Goal: Find specific page/section: Find specific page/section

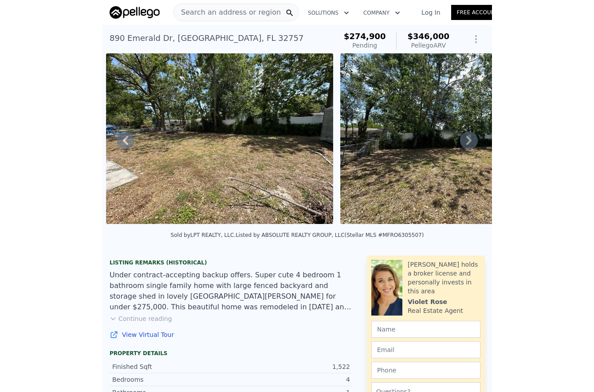
scroll to position [0, 2585]
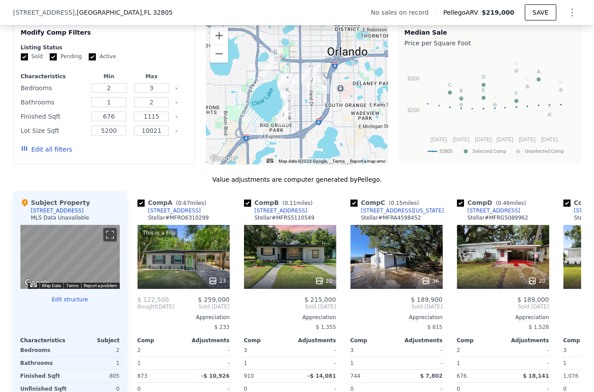
scroll to position [881, 0]
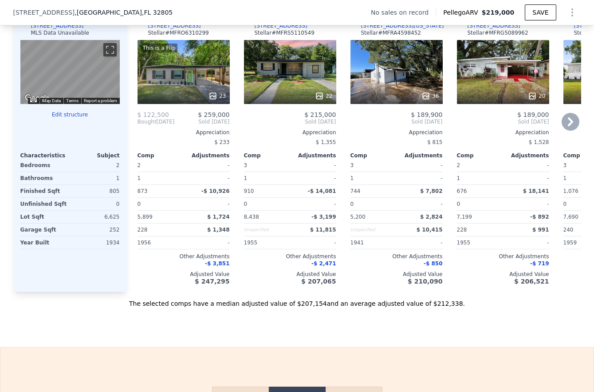
click at [193, 81] on div "This is a Flip 23" at bounding box center [184, 72] width 92 height 64
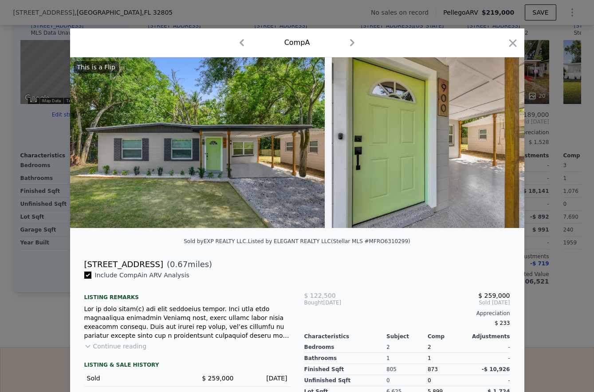
click at [511, 139] on img at bounding box center [459, 142] width 255 height 170
click at [507, 43] on icon "button" at bounding box center [513, 43] width 12 height 12
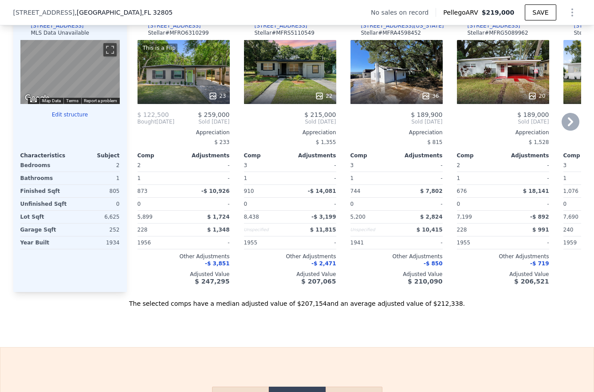
scroll to position [806, 0]
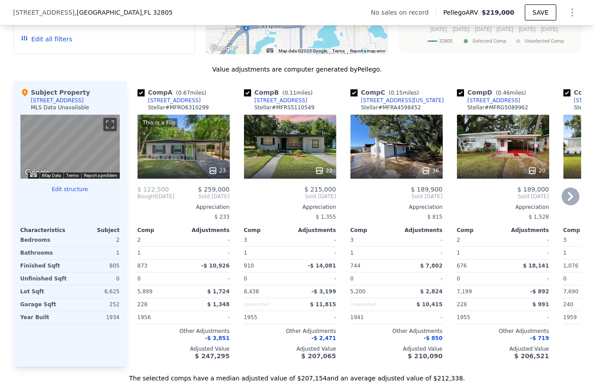
click at [568, 201] on icon at bounding box center [570, 196] width 5 height 9
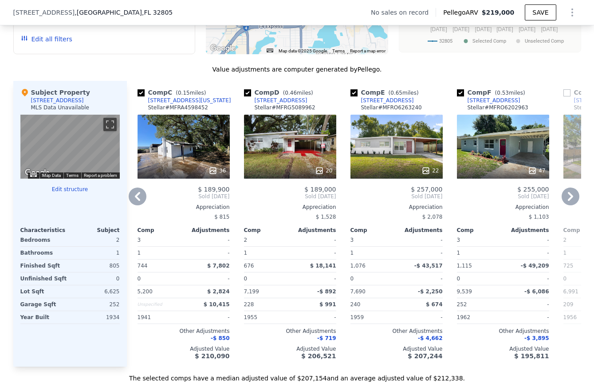
click at [568, 201] on icon at bounding box center [570, 196] width 5 height 9
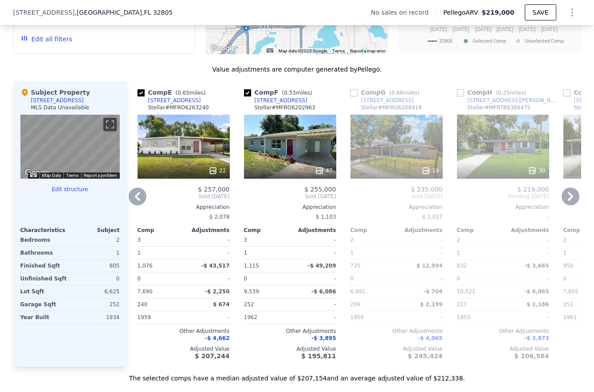
click at [260, 162] on div "47" at bounding box center [290, 147] width 92 height 64
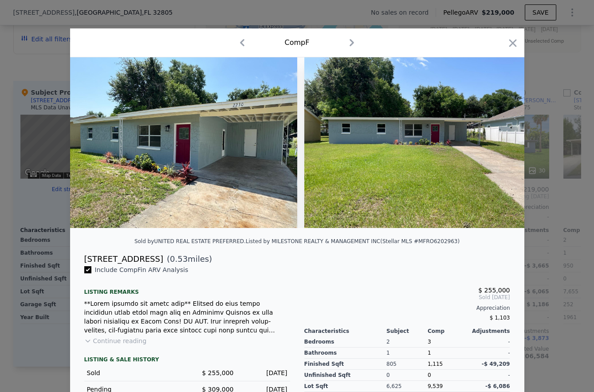
scroll to position [81, 0]
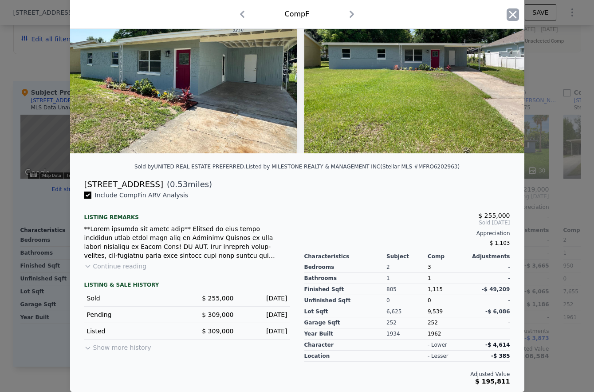
click at [511, 14] on icon "button" at bounding box center [513, 14] width 12 height 12
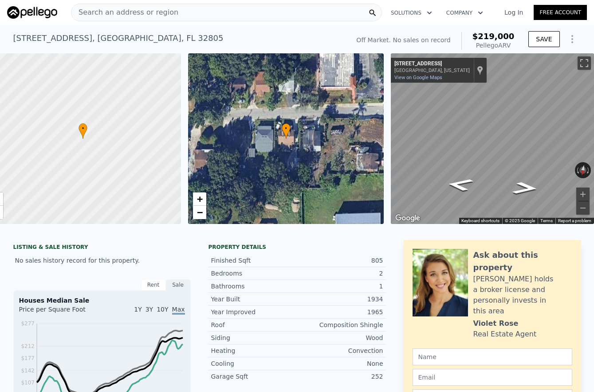
click at [164, 11] on span "Search an address or region" at bounding box center [124, 12] width 107 height 11
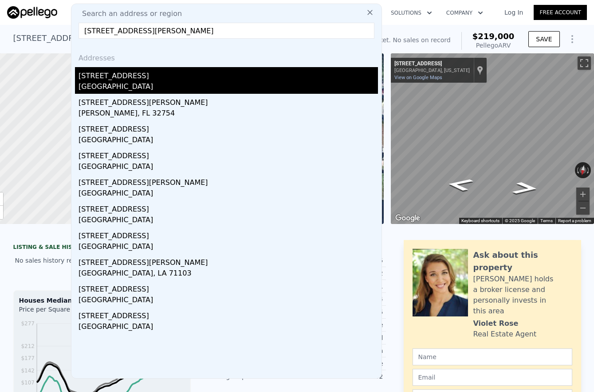
type input "[STREET_ADDRESS][PERSON_NAME]"
click at [118, 86] on div "[GEOGRAPHIC_DATA]" at bounding box center [229, 87] width 300 height 12
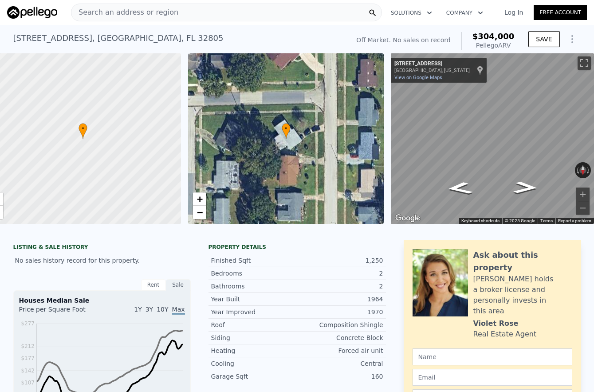
click at [527, 184] on div "Map" at bounding box center [492, 138] width 203 height 170
click at [525, 185] on icon "Go West, W Church St" at bounding box center [526, 187] width 45 height 18
click at [521, 186] on icon "Go West, W Church St" at bounding box center [526, 186] width 41 height 17
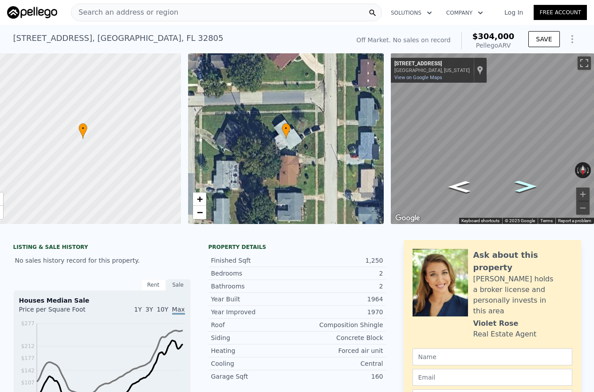
click at [521, 186] on icon "Go West, W Church St" at bounding box center [526, 186] width 41 height 17
click at [521, 186] on icon "Go West, W Church St" at bounding box center [525, 184] width 49 height 19
click at [521, 186] on icon "Go West, W Church St" at bounding box center [526, 186] width 41 height 17
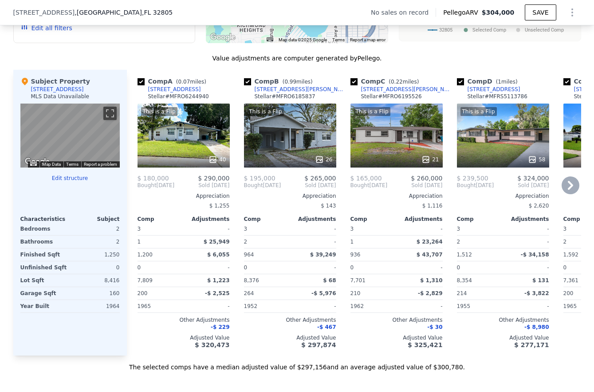
scroll to position [808, 0]
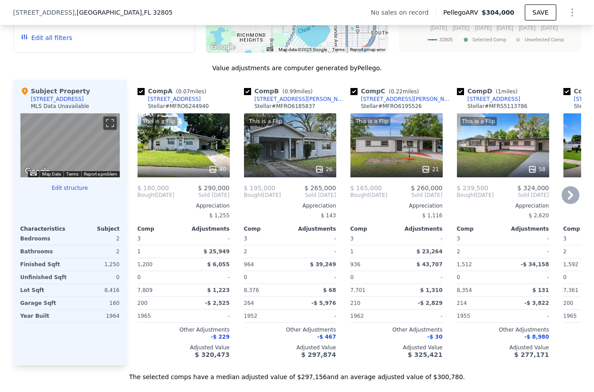
click at [563, 202] on icon at bounding box center [571, 195] width 18 height 18
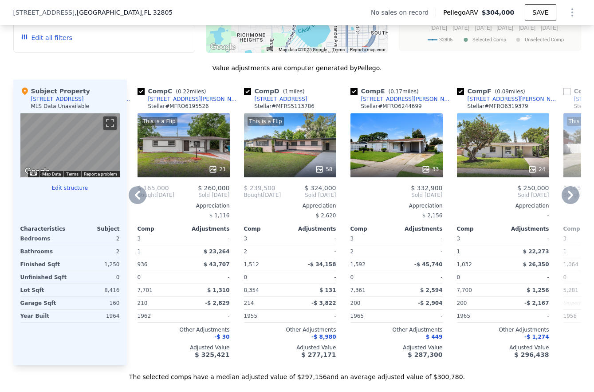
click at [136, 199] on icon at bounding box center [137, 194] width 5 height 9
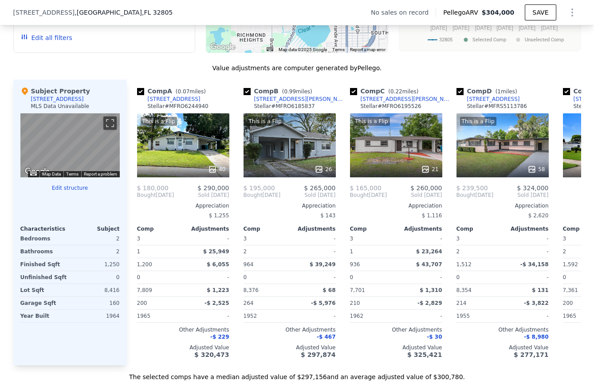
scroll to position [0, 0]
click at [138, 198] on span "Bought" at bounding box center [147, 194] width 19 height 7
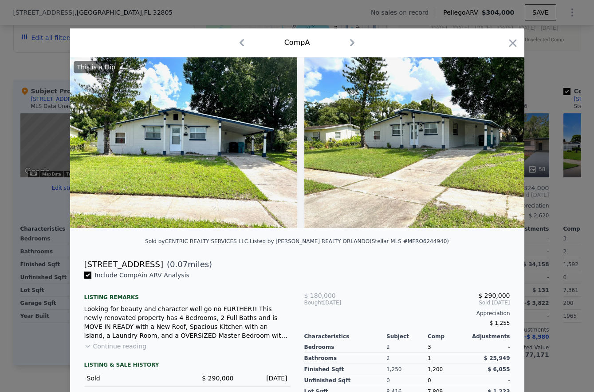
click at [114, 350] on button "Continue reading" at bounding box center [115, 345] width 63 height 9
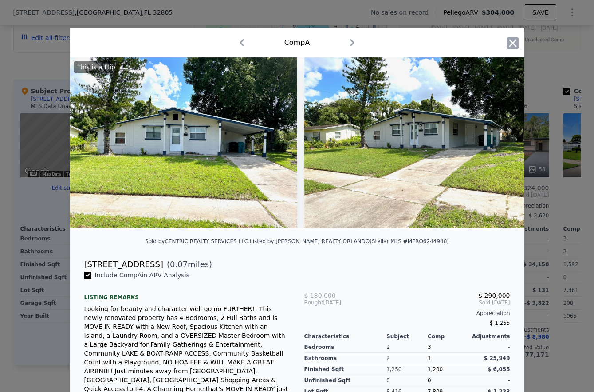
click at [507, 44] on icon "button" at bounding box center [513, 43] width 12 height 12
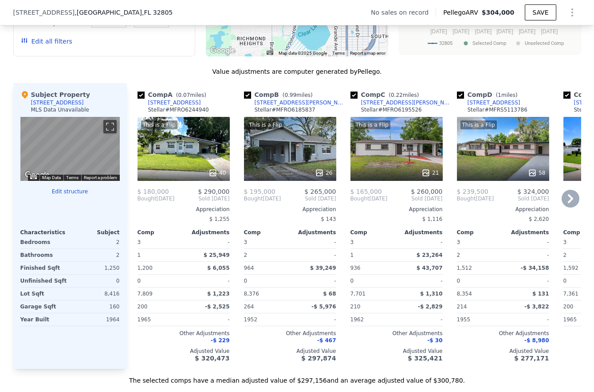
scroll to position [772, 0]
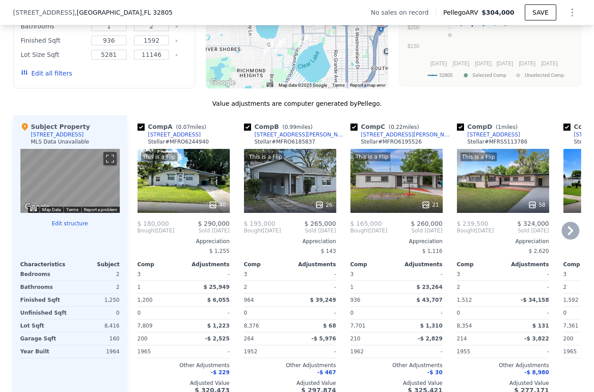
click at [567, 238] on icon at bounding box center [571, 231] width 18 height 18
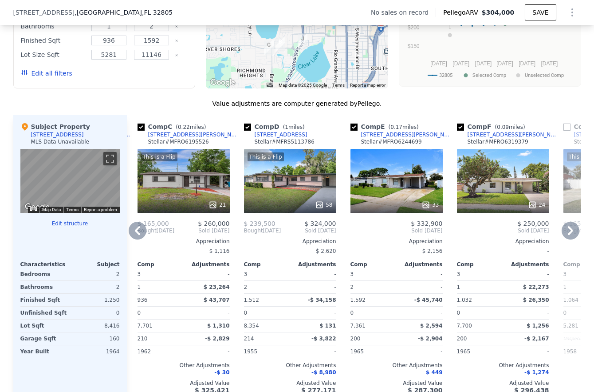
click at [567, 238] on icon at bounding box center [571, 231] width 18 height 18
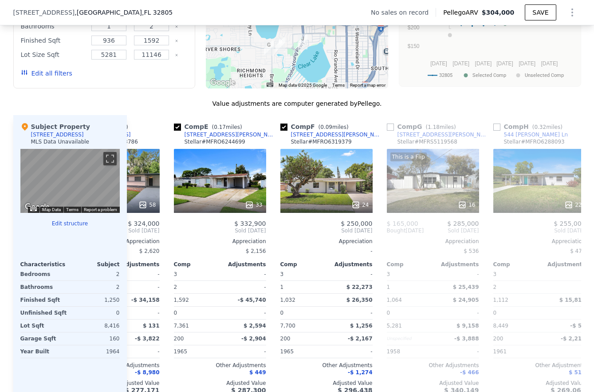
scroll to position [0, 426]
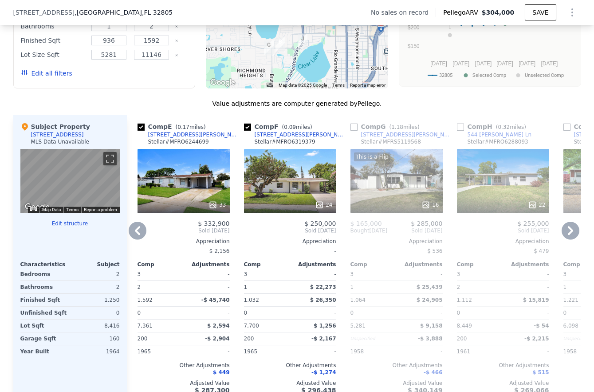
click at [562, 234] on icon at bounding box center [571, 231] width 18 height 18
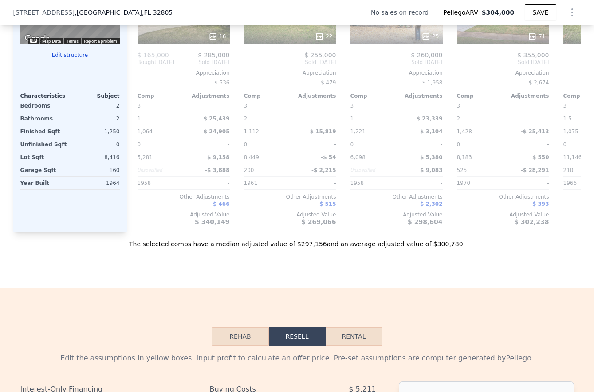
scroll to position [749, 0]
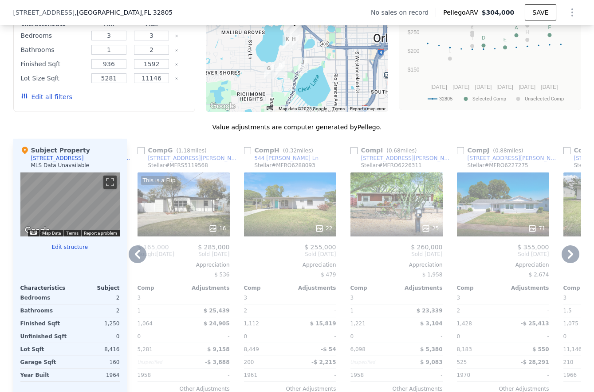
click at [563, 259] on icon at bounding box center [571, 254] width 18 height 18
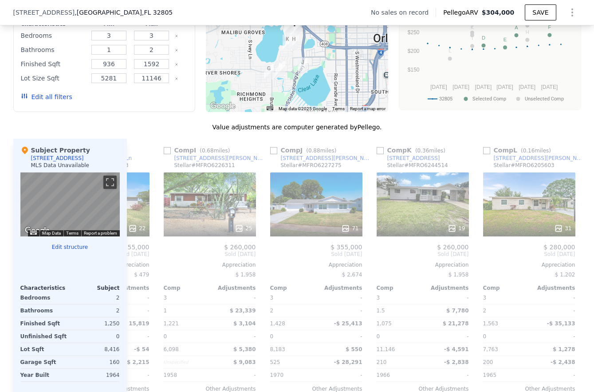
scroll to position [0, 845]
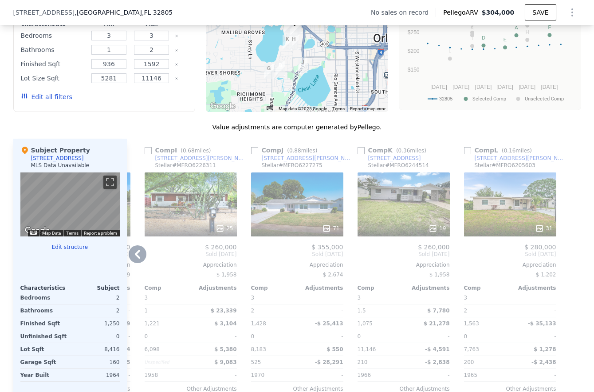
click at [132, 263] on icon at bounding box center [138, 254] width 18 height 18
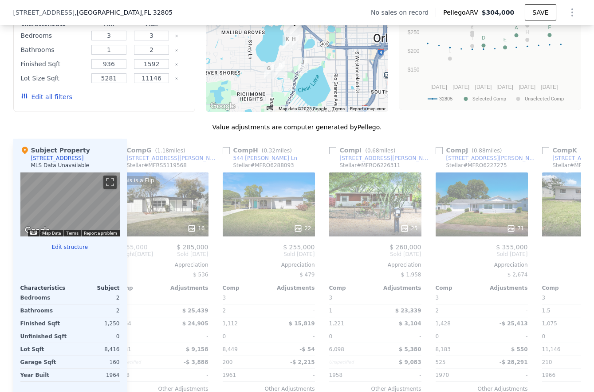
scroll to position [0, 632]
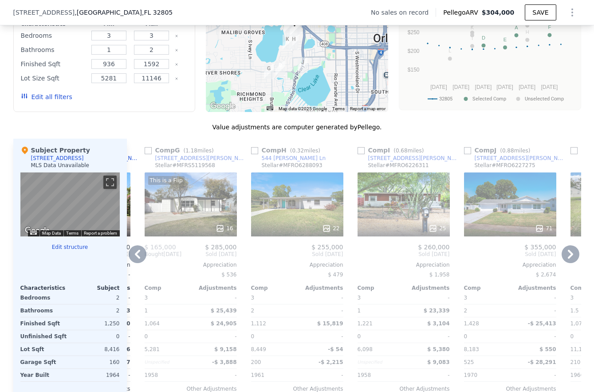
click at [132, 263] on icon at bounding box center [138, 254] width 18 height 18
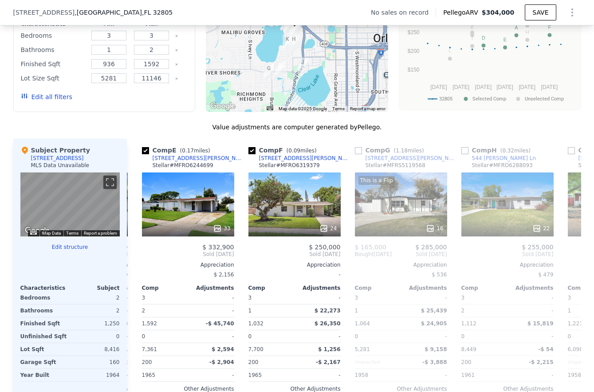
scroll to position [0, 419]
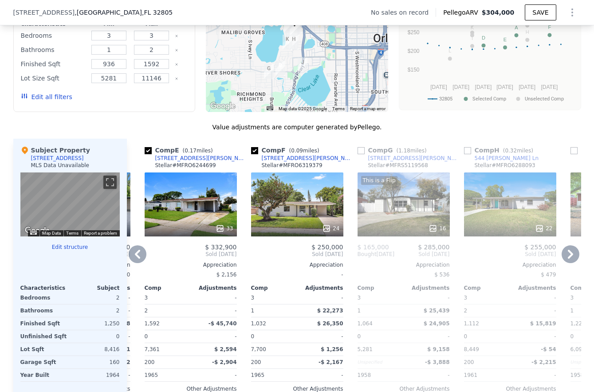
click at [133, 262] on icon at bounding box center [138, 254] width 18 height 18
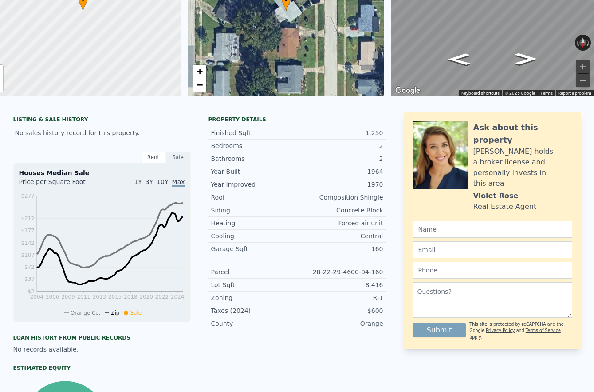
scroll to position [0, 0]
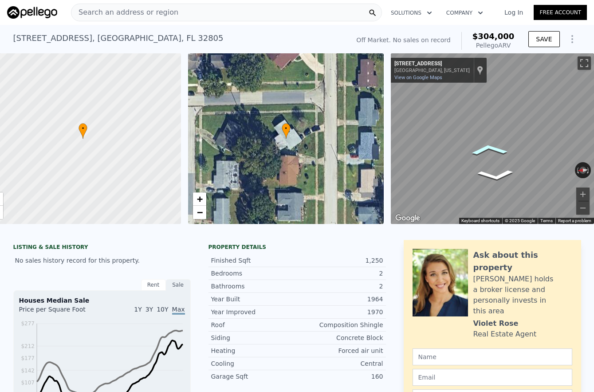
click at [474, 149] on icon "Go East, W Church St" at bounding box center [489, 149] width 57 height 17
click at [473, 149] on icon "Go East, W Church St" at bounding box center [489, 149] width 57 height 17
click at [487, 165] on icon "Go South, Coleman Pl" at bounding box center [497, 169] width 59 height 16
click at [499, 165] on icon "Go South, Coleman Pl" at bounding box center [506, 170] width 65 height 20
click at [485, 166] on icon "Go East, W Church St" at bounding box center [495, 171] width 56 height 15
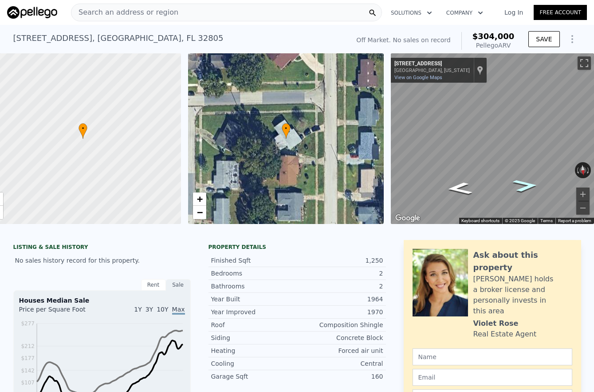
click at [512, 183] on icon "Go West, W Church St" at bounding box center [526, 185] width 47 height 18
click at [522, 151] on icon "Go West, W Church St" at bounding box center [526, 147] width 41 height 24
click at [523, 143] on icon "Go West, W Church St" at bounding box center [526, 147] width 41 height 24
click at [522, 143] on icon "Go West, W Church St" at bounding box center [526, 144] width 48 height 26
click at [520, 146] on icon "Go West, W Church St" at bounding box center [526, 147] width 41 height 24
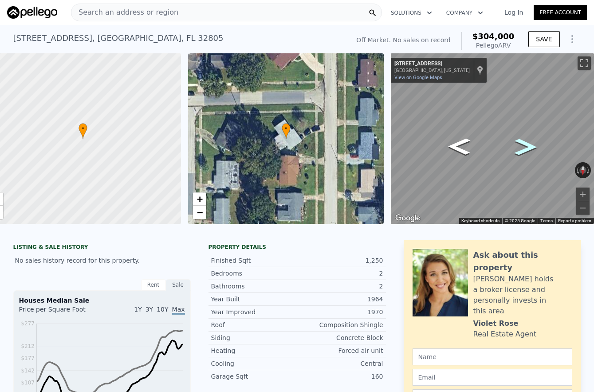
click at [520, 146] on icon "Go West, W Church St" at bounding box center [526, 147] width 41 height 24
click at [519, 152] on icon "Go West, W Church St" at bounding box center [526, 147] width 41 height 24
click at [500, 121] on div "Map" at bounding box center [492, 138] width 203 height 170
click at [489, 152] on icon "Go West, W Church St" at bounding box center [495, 153] width 56 height 16
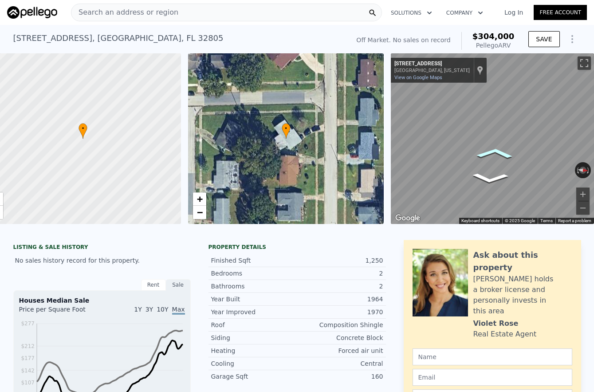
click at [491, 149] on icon "Go West, W Church St" at bounding box center [495, 153] width 56 height 16
click at [514, 147] on div "Map" at bounding box center [492, 138] width 203 height 170
click at [496, 148] on icon "Go West, W Church St" at bounding box center [495, 153] width 56 height 16
click at [503, 148] on div "Map" at bounding box center [492, 138] width 203 height 170
click at [482, 146] on icon "Go East, W Church St" at bounding box center [486, 149] width 59 height 19
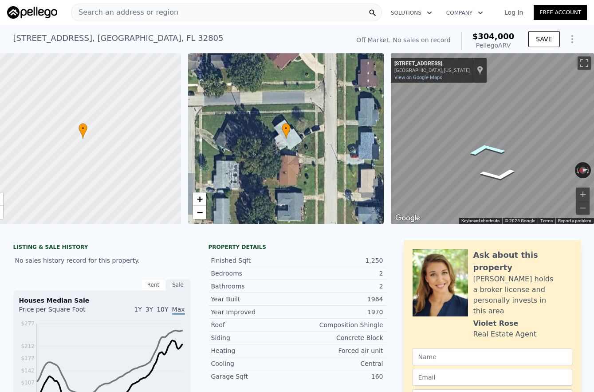
click at [482, 146] on icon "Go East, W Church St" at bounding box center [486, 149] width 59 height 19
click at [496, 152] on icon "Go East, W Church St" at bounding box center [503, 151] width 63 height 21
click at [490, 150] on icon "Go East, W Church St" at bounding box center [491, 151] width 56 height 16
click at [487, 150] on icon "Go East, W Church St" at bounding box center [491, 151] width 56 height 16
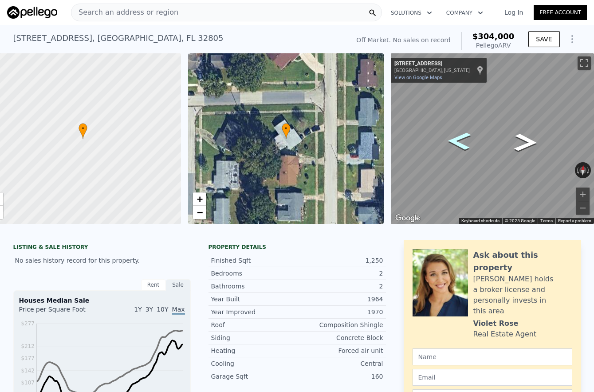
click at [536, 119] on div "Map" at bounding box center [492, 138] width 203 height 170
drag, startPoint x: 450, startPoint y: 139, endPoint x: 608, endPoint y: 149, distance: 158.4
click at [594, 149] on html "Search an address or region Solutions Company Open main menu Log In Free Accoun…" at bounding box center [297, 196] width 594 height 392
click at [470, 150] on icon "Go West, W Church St" at bounding box center [472, 151] width 67 height 25
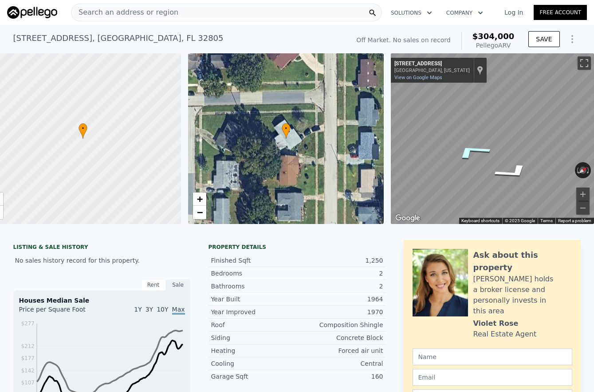
click at [470, 150] on icon "Go West, W Church St" at bounding box center [472, 151] width 67 height 25
click at [480, 166] on icon "Go West, W Church St" at bounding box center [484, 159] width 61 height 35
drag, startPoint x: 519, startPoint y: 160, endPoint x: 522, endPoint y: 155, distance: 5.6
click at [554, 169] on div "← Move left → Move right ↑ Move up ↓ Move down + Zoom in - Zoom out [STREET_ADD…" at bounding box center [492, 138] width 203 height 170
click at [490, 142] on div "Map" at bounding box center [492, 138] width 203 height 170
